Goal: Information Seeking & Learning: Learn about a topic

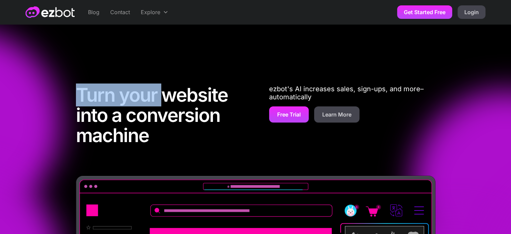
drag, startPoint x: 0, startPoint y: 54, endPoint x: 160, endPoint y: 98, distance: 165.7
click at [160, 98] on div "Turn your website into a conversion machine ezbot's AI increases sales, sign-up…" at bounding box center [255, 225] width 511 height 403
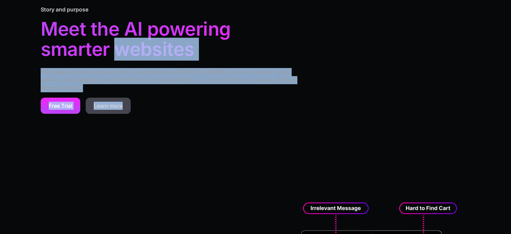
drag, startPoint x: 224, startPoint y: 56, endPoint x: 244, endPoint y: 102, distance: 50.3
click at [244, 100] on div "Story and purpose Meet the AI powering smarter websites We help websites conver…" at bounding box center [255, 59] width 511 height 183
click at [245, 110] on div "Story and purpose Meet the AI powering smarter websites We help websites conver…" at bounding box center [256, 59] width 430 height 183
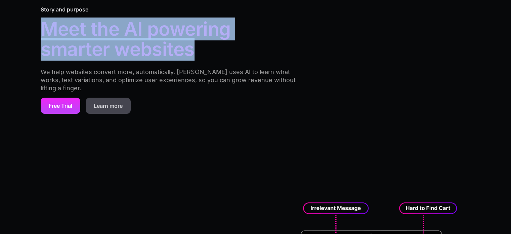
drag, startPoint x: 23, startPoint y: 26, endPoint x: 218, endPoint y: 90, distance: 205.3
click at [220, 78] on div "Story and purpose Meet the AI powering smarter websites We help websites conver…" at bounding box center [255, 59] width 511 height 183
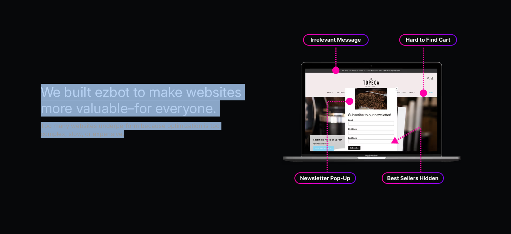
drag, startPoint x: 112, startPoint y: 116, endPoint x: 137, endPoint y: 144, distance: 37.3
click at [140, 142] on div "We built ezbot to make websites more valuable–for everyone. Too many websites u…" at bounding box center [255, 110] width 511 height 255
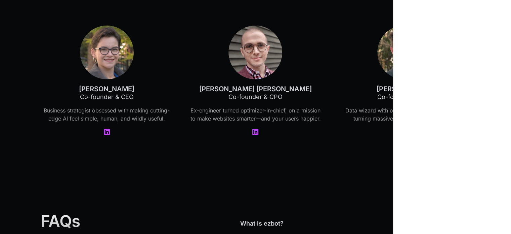
scroll to position [1520, 0]
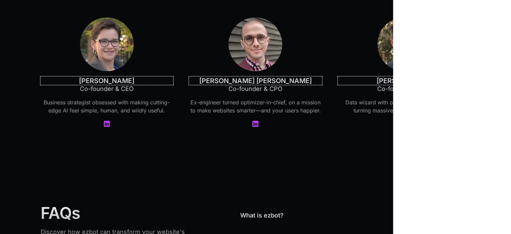
click at [282, 81] on div "Griffin Cox" at bounding box center [255, 81] width 133 height 8
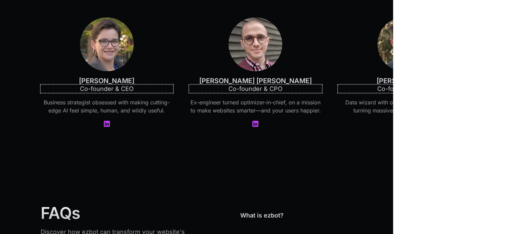
click at [260, 92] on div "Co-founder & CPO" at bounding box center [255, 89] width 133 height 8
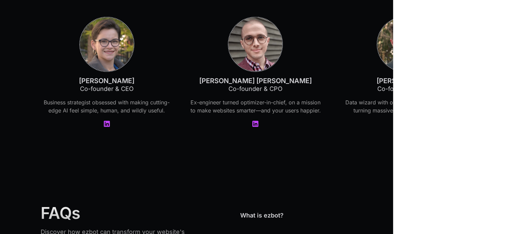
click at [251, 53] on img at bounding box center [255, 44] width 54 height 54
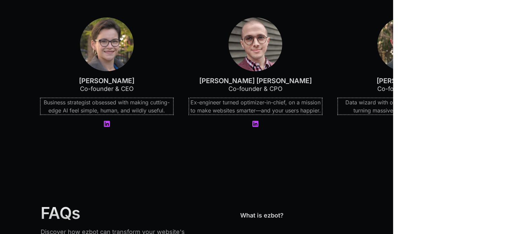
click at [269, 108] on p "Ex-engineer turned optimizer-in-chief, on a mission to make websites smarter—an…" at bounding box center [255, 106] width 133 height 16
